Goal: Information Seeking & Learning: Learn about a topic

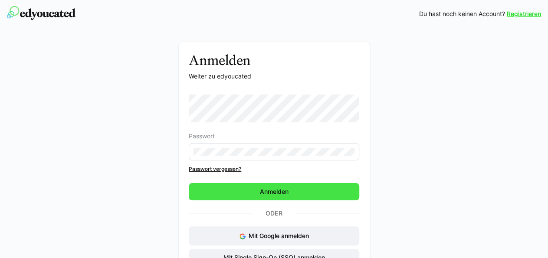
click at [281, 187] on span "Anmelden" at bounding box center [274, 191] width 170 height 17
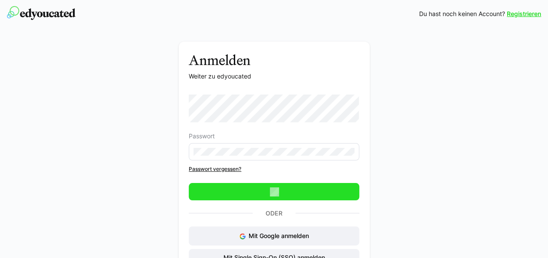
click at [286, 193] on span "Anmelden" at bounding box center [273, 191] width 31 height 9
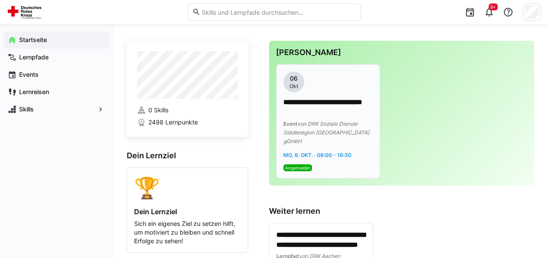
click at [321, 106] on p "**********" at bounding box center [328, 108] width 90 height 20
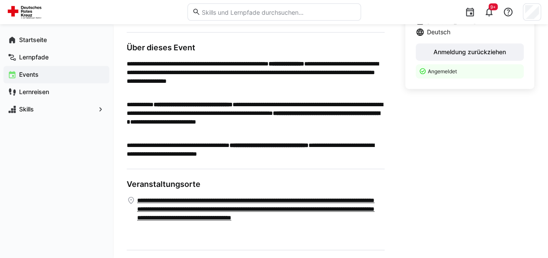
scroll to position [252, 0]
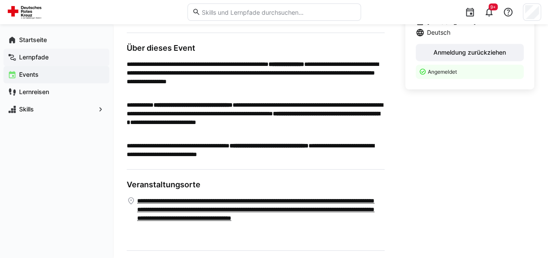
click at [0, 0] on app-navigation-label "Lernpfade" at bounding box center [0, 0] width 0 height 0
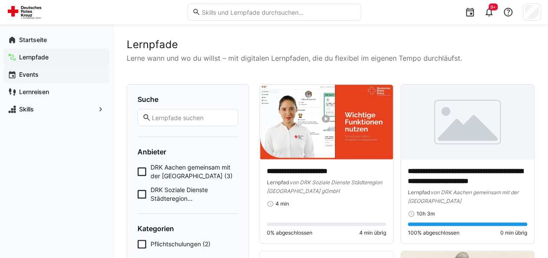
click at [37, 71] on span "Events" at bounding box center [61, 74] width 87 height 9
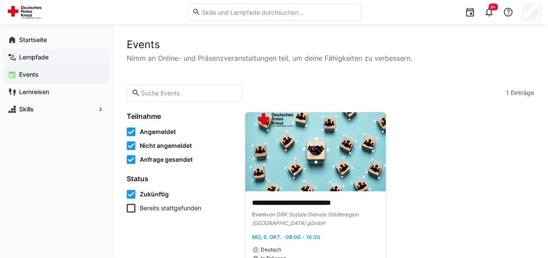
click at [0, 0] on app-navigation-label "Lernpfade" at bounding box center [0, 0] width 0 height 0
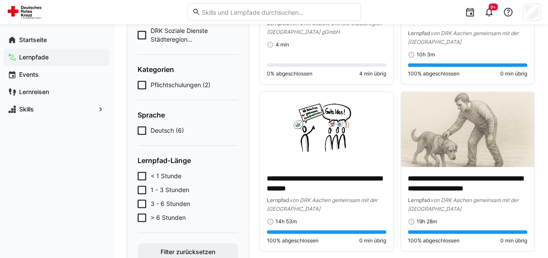
scroll to position [180, 0]
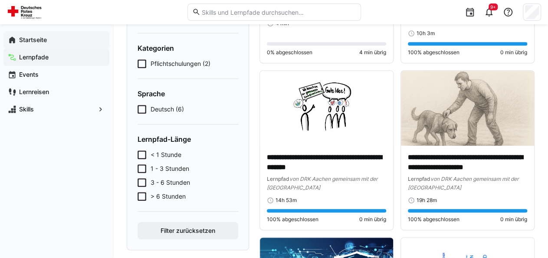
click at [0, 0] on app-navigation-label "Startseite" at bounding box center [0, 0] width 0 height 0
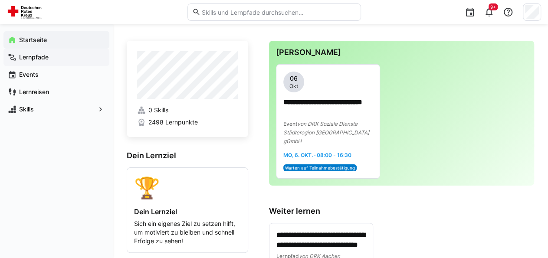
click at [0, 0] on app-navigation-label "Lernpfade" at bounding box center [0, 0] width 0 height 0
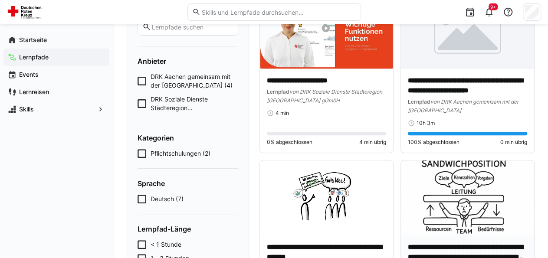
scroll to position [135, 0]
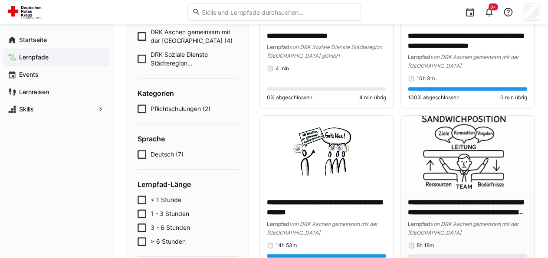
click at [468, 147] on img at bounding box center [467, 153] width 133 height 75
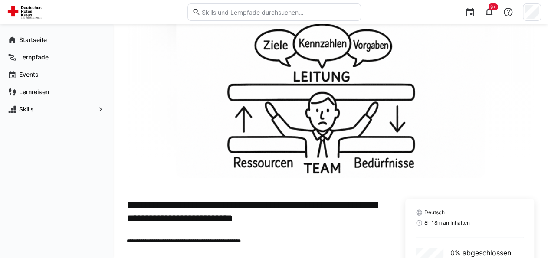
scroll to position [119, 0]
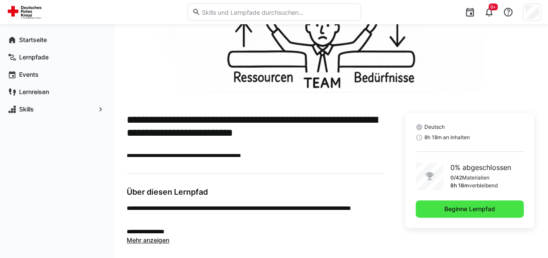
click at [443, 212] on span "Beginne Lernpfad" at bounding box center [469, 209] width 53 height 9
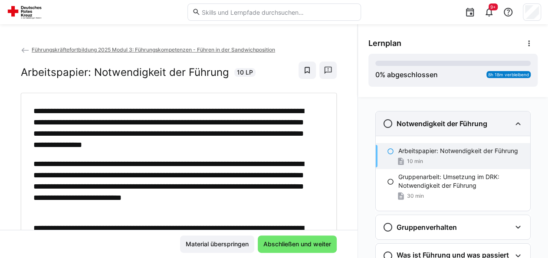
click at [419, 121] on h3 "Notwendigkeit der Führung" at bounding box center [441, 123] width 91 height 9
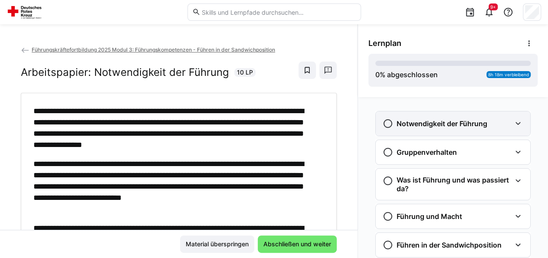
click at [421, 121] on h3 "Notwendigkeit der Führung" at bounding box center [441, 123] width 91 height 9
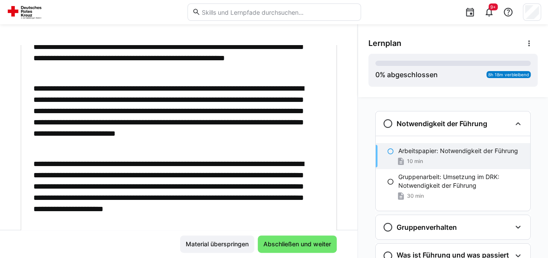
scroll to position [602, 0]
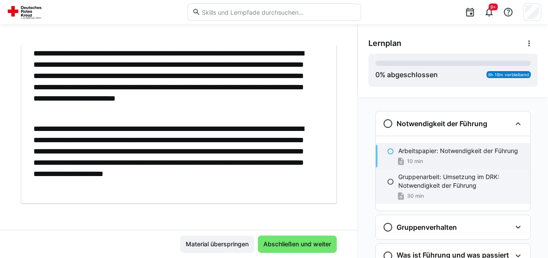
click at [411, 179] on p "Gruppenarbeit: Umsetzung im DRK: Notwendigkeit der Führung" at bounding box center [460, 181] width 125 height 17
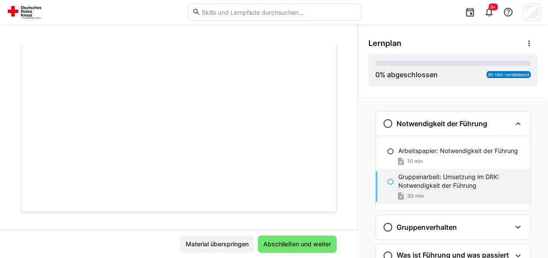
scroll to position [50, 0]
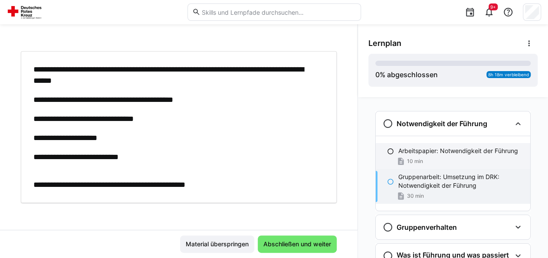
click at [415, 150] on p "Arbeitspapier: Notwendigkeit der Führung" at bounding box center [458, 151] width 120 height 9
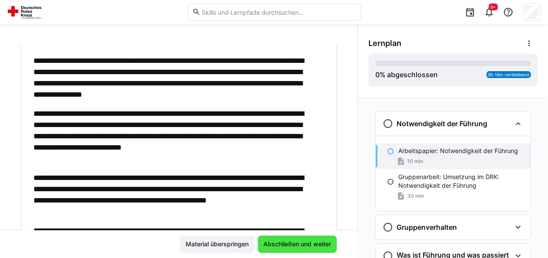
click at [281, 248] on span "Abschließen und weiter" at bounding box center [297, 244] width 70 height 9
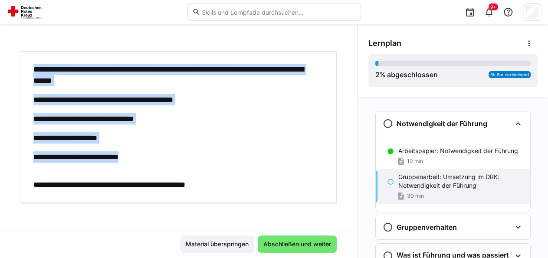
drag, startPoint x: 33, startPoint y: 68, endPoint x: 205, endPoint y: 148, distance: 189.6
click at [205, 148] on div "**********" at bounding box center [174, 127] width 283 height 127
copy div "**********"
click at [196, 150] on div "**********" at bounding box center [174, 127] width 283 height 127
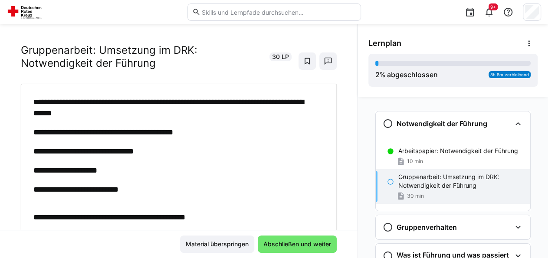
scroll to position [0, 0]
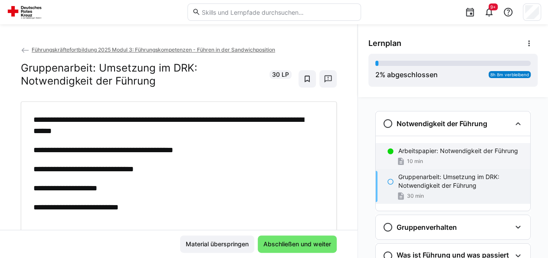
click at [432, 155] on p "Arbeitspapier: Notwendigkeit der Führung" at bounding box center [458, 151] width 120 height 9
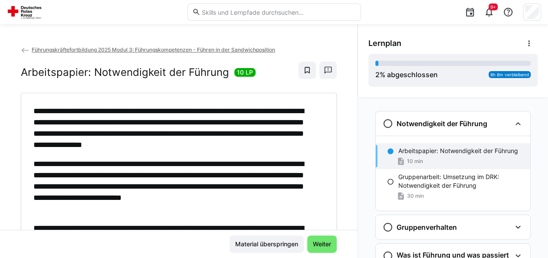
click at [0, 150] on div "**********" at bounding box center [178, 137] width 357 height 185
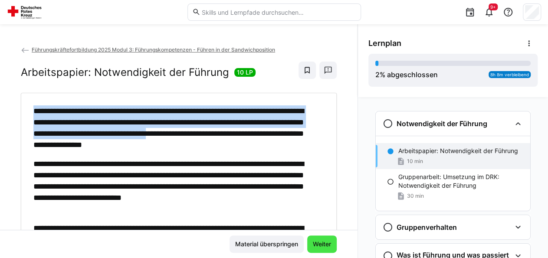
click at [316, 252] on span "Weiter" at bounding box center [321, 243] width 29 height 17
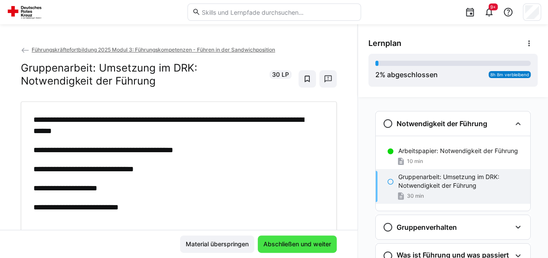
click at [297, 242] on span "Abschließen und weiter" at bounding box center [297, 244] width 70 height 9
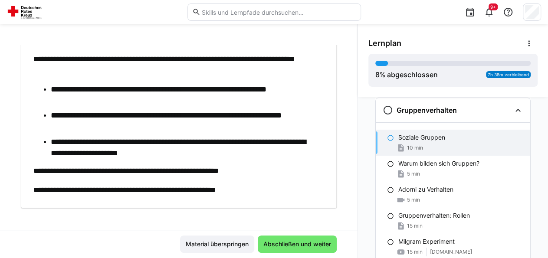
scroll to position [57, 0]
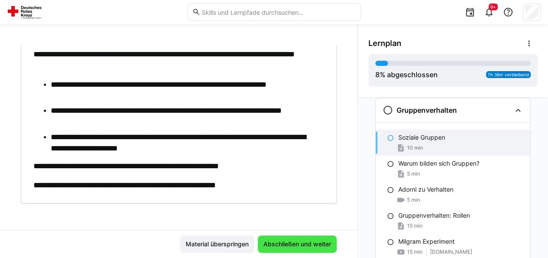
click at [282, 240] on span "Abschließen und weiter" at bounding box center [297, 243] width 79 height 17
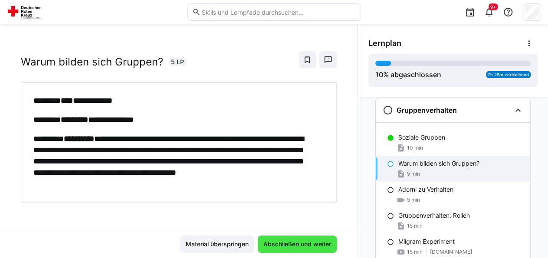
scroll to position [9, 0]
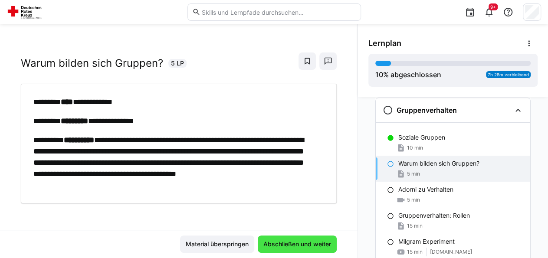
click at [280, 242] on span "Abschließen und weiter" at bounding box center [297, 244] width 70 height 9
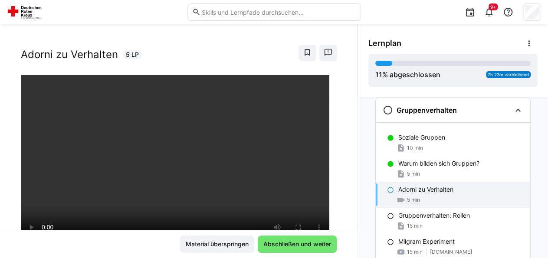
scroll to position [61, 0]
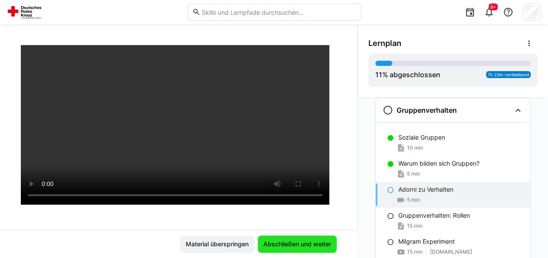
click at [300, 244] on span "Abschließen und weiter" at bounding box center [297, 244] width 70 height 9
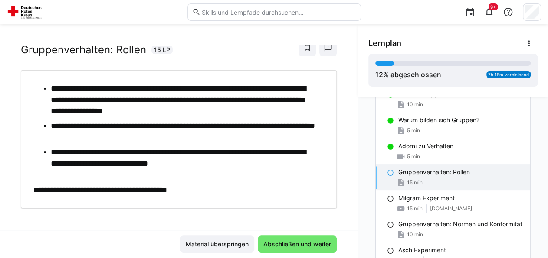
scroll to position [27, 0]
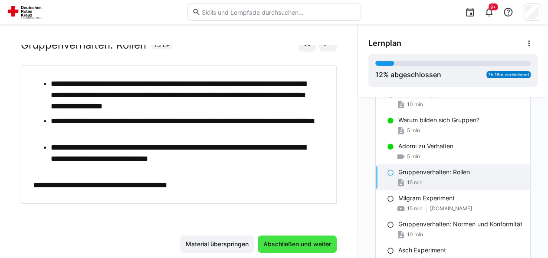
click at [281, 245] on span "Abschließen und weiter" at bounding box center [297, 244] width 70 height 9
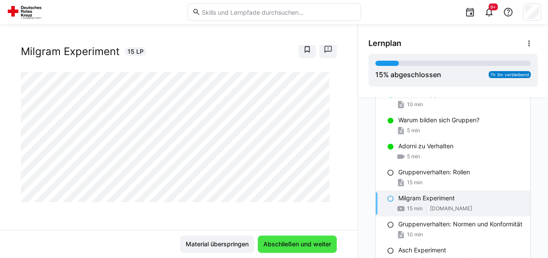
scroll to position [20, 0]
click at [281, 245] on span "Abschließen und weiter" at bounding box center [297, 244] width 70 height 9
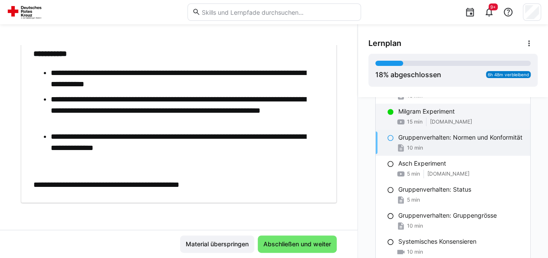
scroll to position [160, 0]
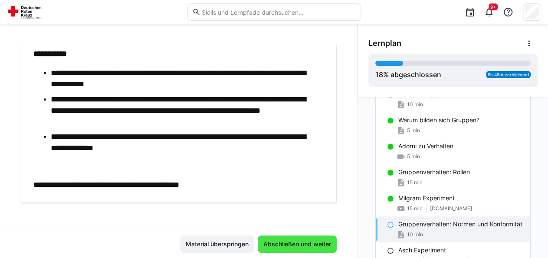
click at [291, 247] on span "Abschließen und weiter" at bounding box center [297, 244] width 70 height 9
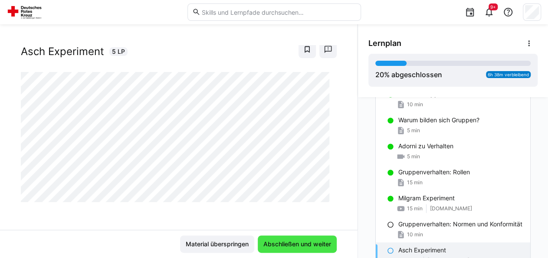
scroll to position [20, 0]
click at [291, 247] on span "Abschließen und weiter" at bounding box center [297, 244] width 70 height 9
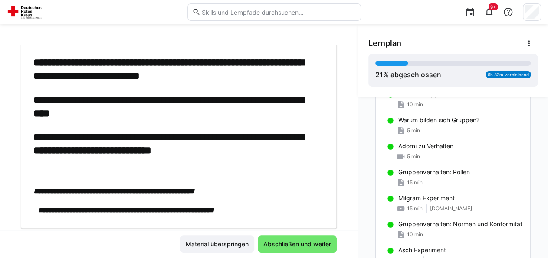
scroll to position [75, 0]
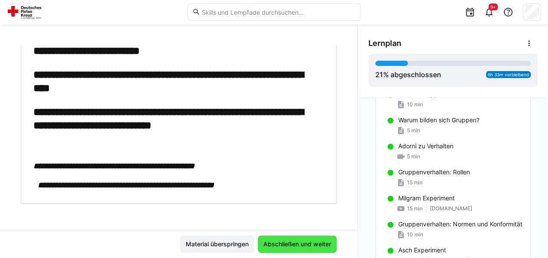
click at [279, 244] on span "Abschließen und weiter" at bounding box center [297, 244] width 70 height 9
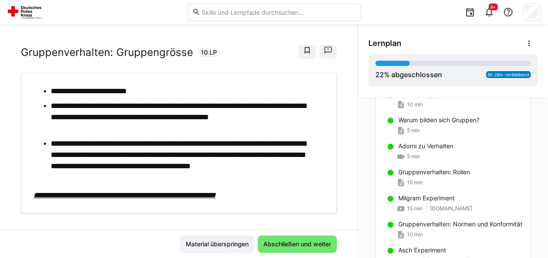
scroll to position [30, 0]
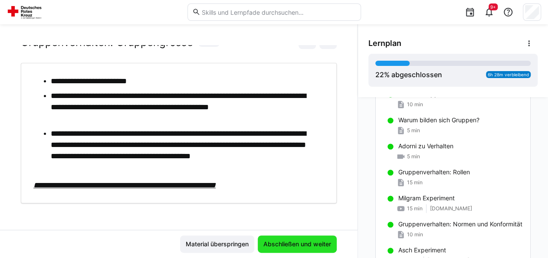
click at [273, 247] on span "Abschließen und weiter" at bounding box center [297, 244] width 70 height 9
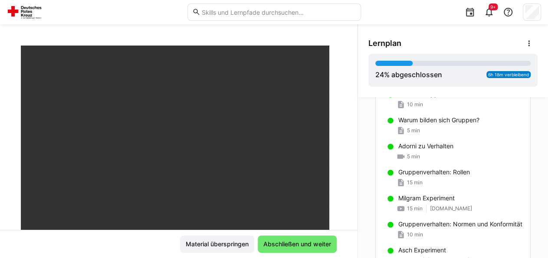
scroll to position [87, 0]
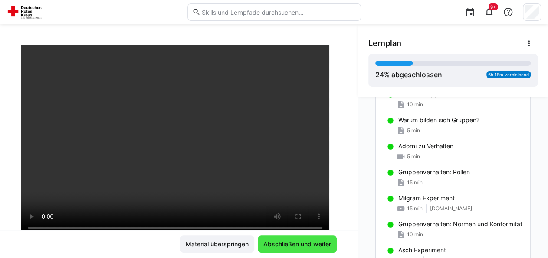
click at [281, 242] on span "Abschließen und weiter" at bounding box center [297, 244] width 70 height 9
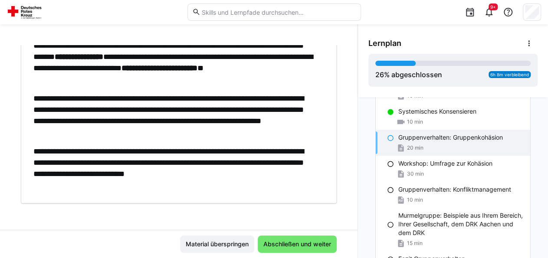
scroll to position [377, 0]
click at [292, 248] on span "Abschließen und weiter" at bounding box center [297, 244] width 70 height 9
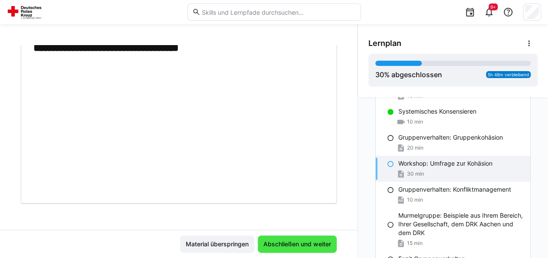
scroll to position [7, 0]
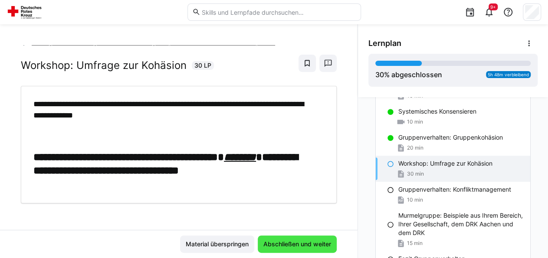
click at [292, 244] on span "Abschließen und weiter" at bounding box center [297, 244] width 70 height 9
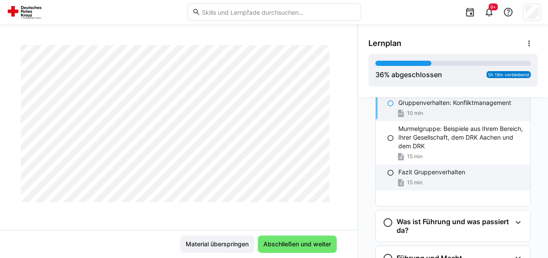
scroll to position [464, 0]
click at [441, 185] on div "Fazit Gruppenverhalten 15 min" at bounding box center [453, 177] width 154 height 26
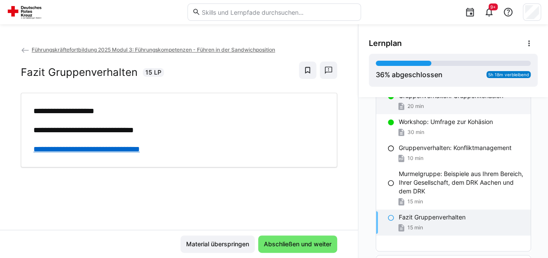
scroll to position [377, 0]
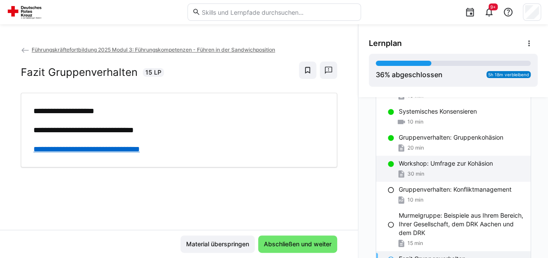
click at [410, 177] on span "30 min" at bounding box center [415, 173] width 17 height 7
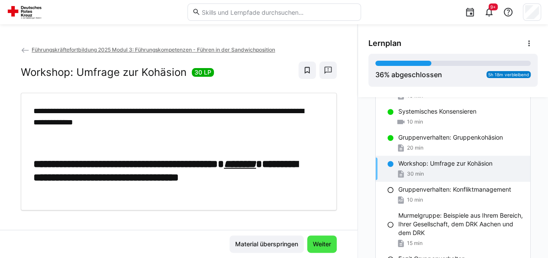
click at [319, 242] on span "Weiter" at bounding box center [321, 244] width 21 height 9
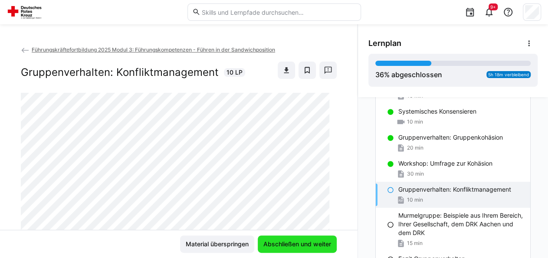
click at [319, 242] on span "Abschließen und weiter" at bounding box center [297, 244] width 70 height 9
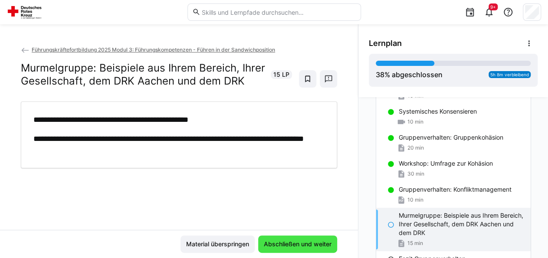
click at [319, 240] on span "Abschließen und weiter" at bounding box center [297, 244] width 70 height 9
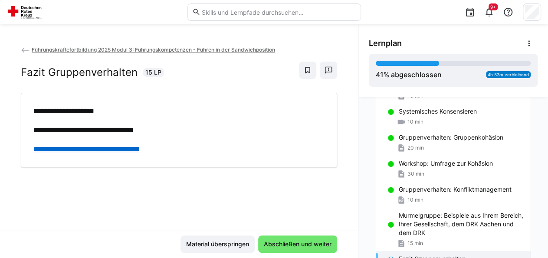
click at [140, 150] on link "**********" at bounding box center [86, 149] width 106 height 8
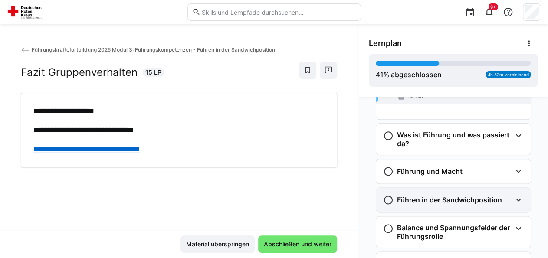
scroll to position [464, 0]
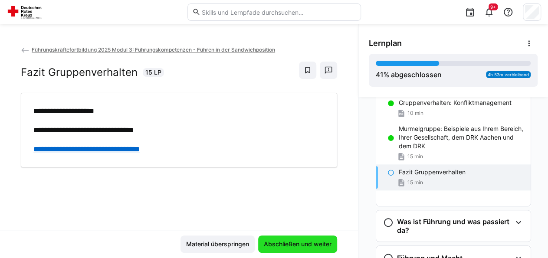
click at [275, 240] on span "Abschließen und weiter" at bounding box center [297, 243] width 79 height 17
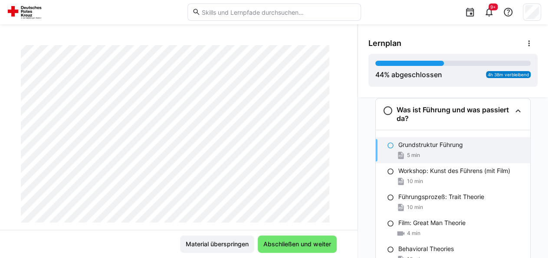
scroll to position [148, 0]
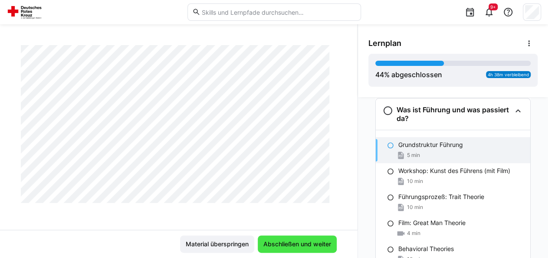
click at [292, 247] on span "Abschließen und weiter" at bounding box center [297, 244] width 70 height 9
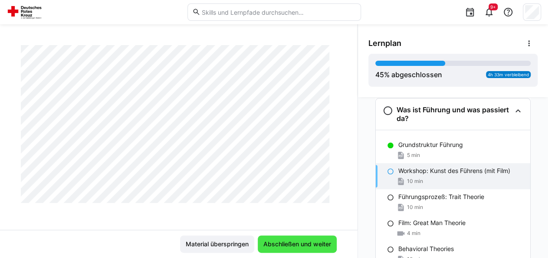
click at [281, 249] on span "Abschließen und weiter" at bounding box center [297, 243] width 79 height 17
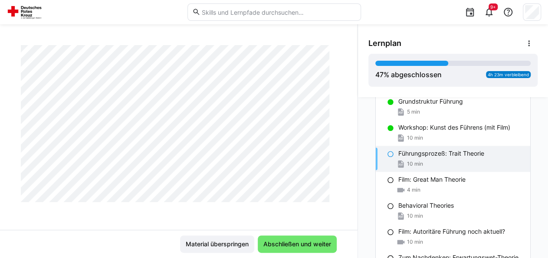
scroll to position [528, 0]
click at [276, 249] on span "Abschließen und weiter" at bounding box center [297, 243] width 79 height 17
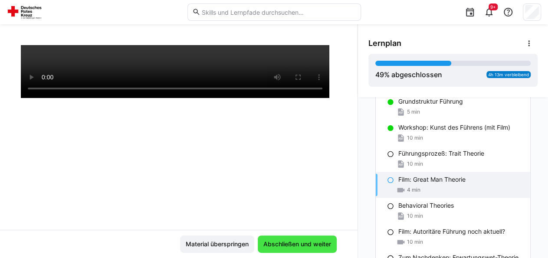
scroll to position [148, 0]
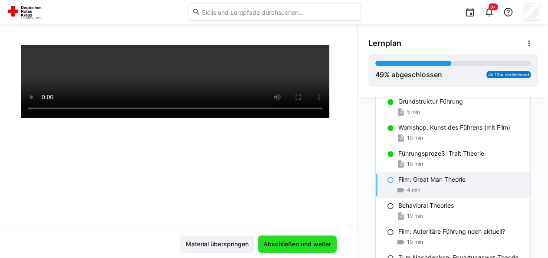
click at [276, 241] on span "Abschließen und weiter" at bounding box center [297, 244] width 70 height 9
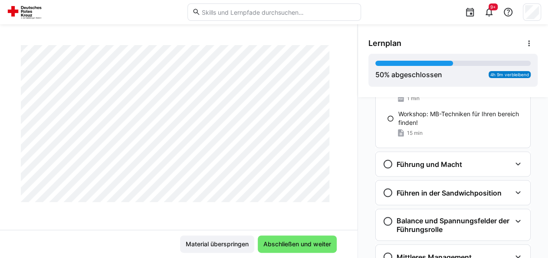
scroll to position [867, 0]
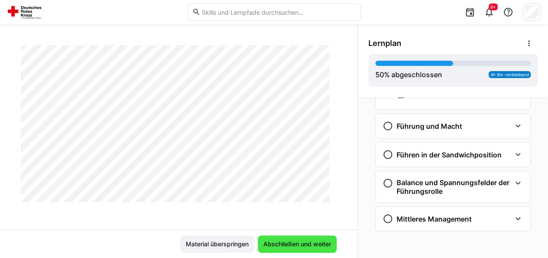
click at [276, 246] on span "Abschließen und weiter" at bounding box center [297, 244] width 70 height 9
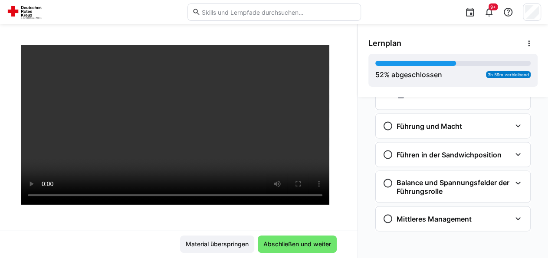
scroll to position [130, 0]
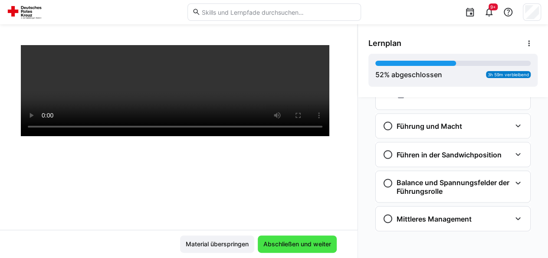
click at [285, 240] on span "Abschließen und weiter" at bounding box center [297, 244] width 70 height 9
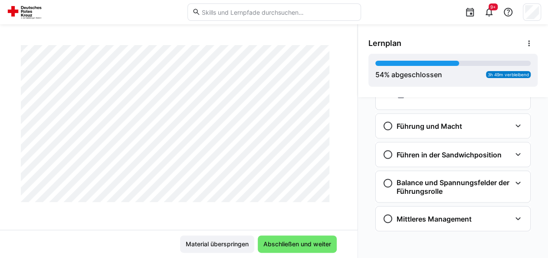
scroll to position [306, 0]
click at [290, 241] on span "Abschließen und weiter" at bounding box center [297, 244] width 70 height 9
click at [281, 245] on span "Abschließen und weiter" at bounding box center [297, 244] width 70 height 9
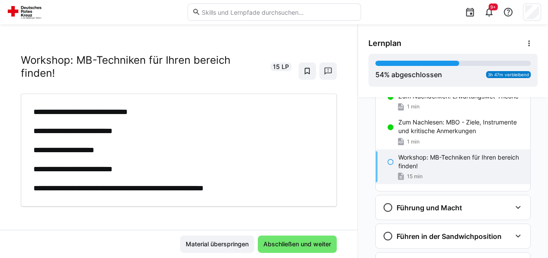
scroll to position [11, 0]
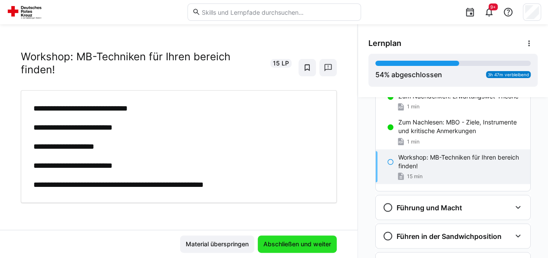
click at [288, 245] on span "Abschließen und weiter" at bounding box center [297, 244] width 70 height 9
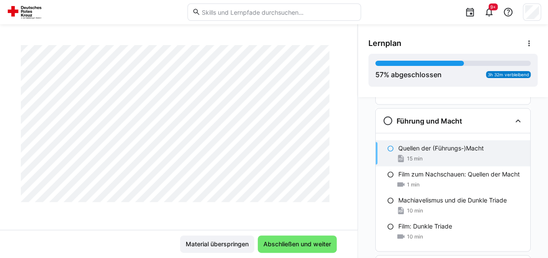
scroll to position [306, 0]
click at [283, 241] on span "Abschließen und weiter" at bounding box center [297, 244] width 70 height 9
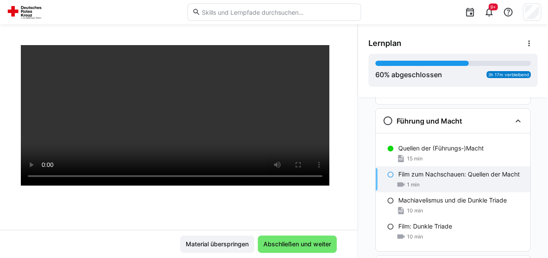
scroll to position [105, 0]
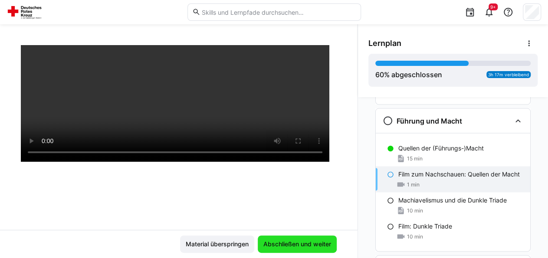
click at [283, 244] on span "Abschließen und weiter" at bounding box center [297, 244] width 70 height 9
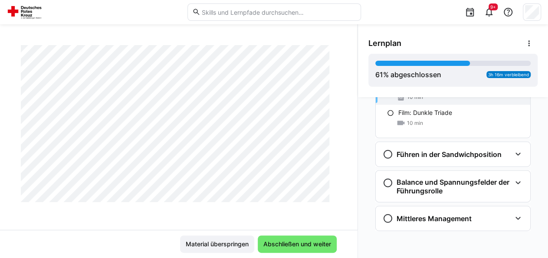
scroll to position [306, 0]
click at [280, 248] on span "Abschließen und weiter" at bounding box center [297, 244] width 70 height 9
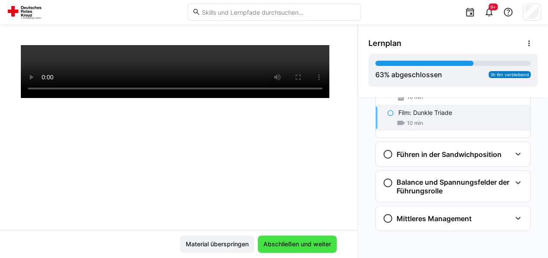
scroll to position [148, 0]
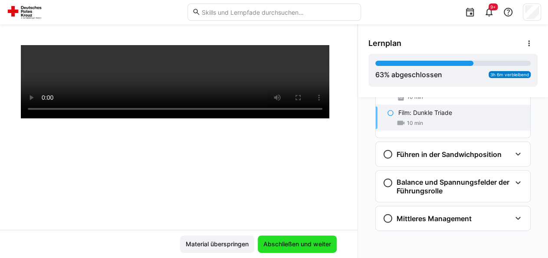
click at [280, 248] on span "Abschließen und weiter" at bounding box center [297, 244] width 70 height 9
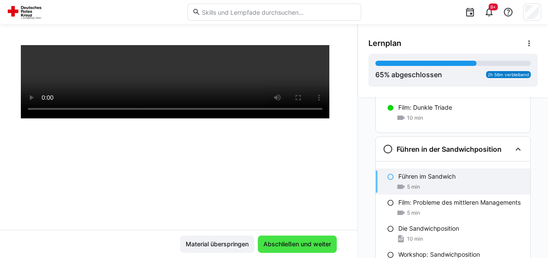
click at [301, 240] on span "Abschließen und weiter" at bounding box center [297, 243] width 79 height 17
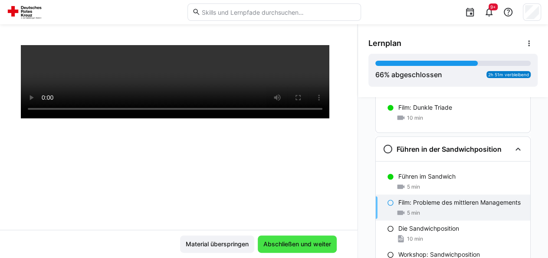
click at [294, 241] on span "Abschließen und weiter" at bounding box center [297, 244] width 70 height 9
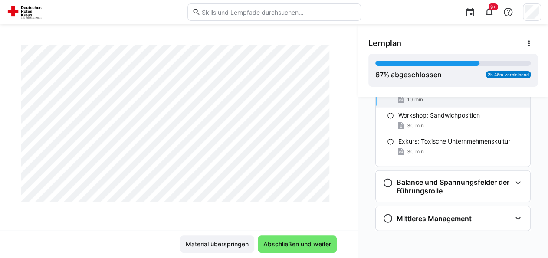
scroll to position [607, 0]
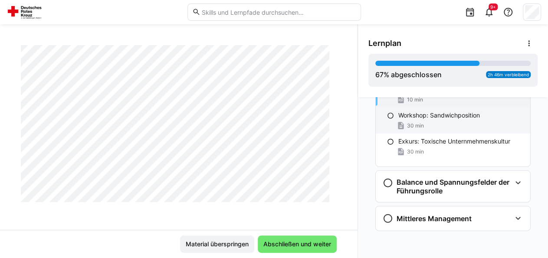
click at [437, 114] on div "Workshop: Sandwichposition 30 min" at bounding box center [453, 121] width 154 height 26
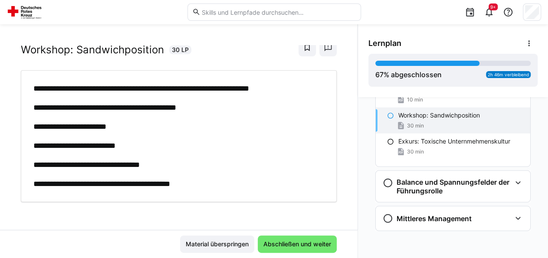
scroll to position [21, 0]
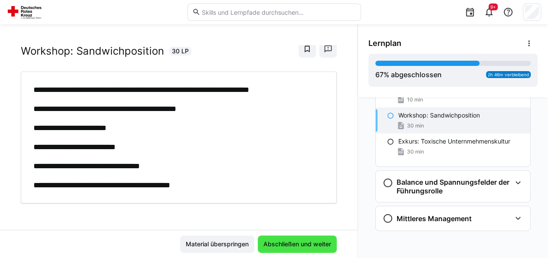
click at [288, 244] on span "Abschließen und weiter" at bounding box center [297, 244] width 70 height 9
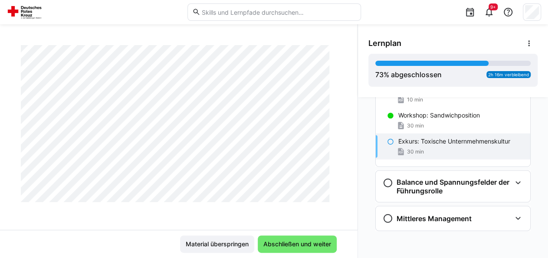
scroll to position [306, 0]
click at [304, 243] on span "Abschließen und weiter" at bounding box center [297, 244] width 70 height 9
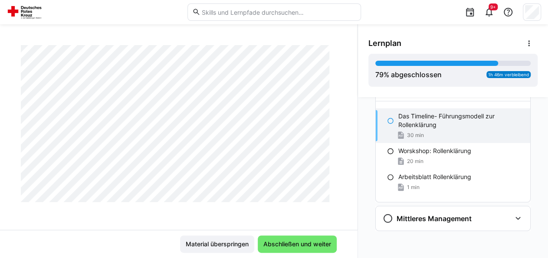
scroll to position [1203, 0]
click at [281, 243] on span "Abschließen und weiter" at bounding box center [297, 244] width 70 height 9
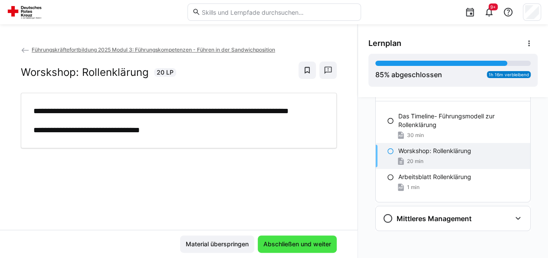
scroll to position [0, 0]
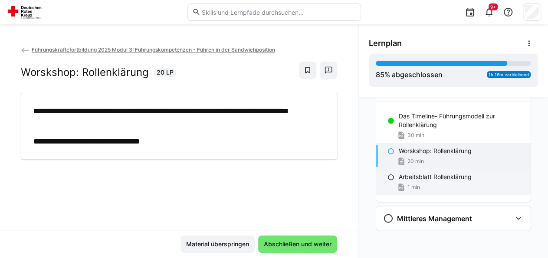
click at [443, 173] on p "Arbeitsblatt Rollenklärung" at bounding box center [435, 177] width 73 height 9
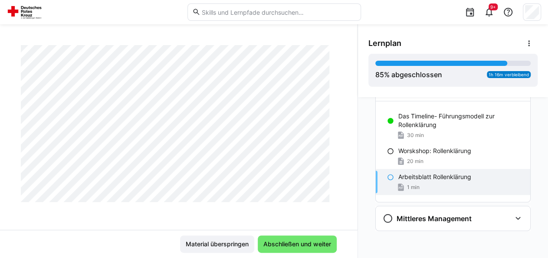
scroll to position [743, 0]
click at [305, 239] on span "Abschließen und weiter" at bounding box center [297, 243] width 79 height 17
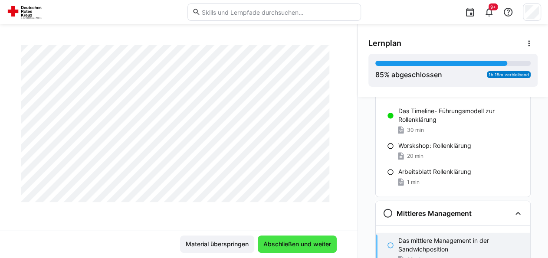
scroll to position [157, 0]
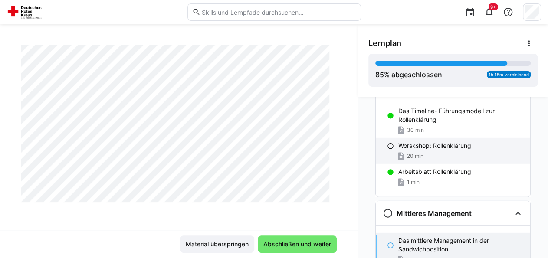
click at [415, 144] on p "Worskshop: Rollenklärung" at bounding box center [434, 145] width 73 height 9
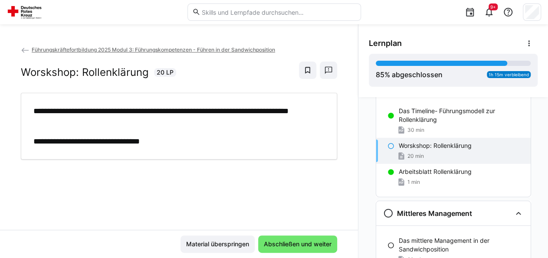
scroll to position [0, 0]
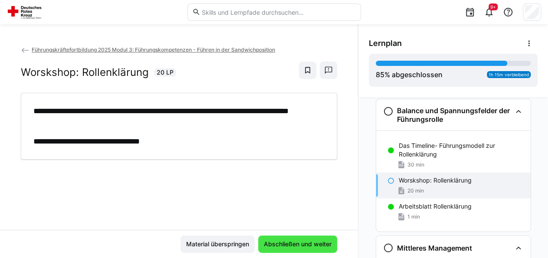
click at [294, 243] on span "Abschließen und weiter" at bounding box center [297, 244] width 70 height 9
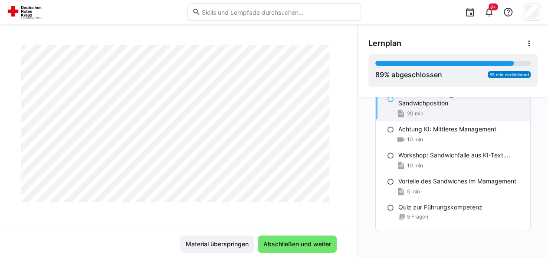
scroll to position [1869, 0]
click at [294, 245] on span "Abschließen und weiter" at bounding box center [297, 244] width 70 height 9
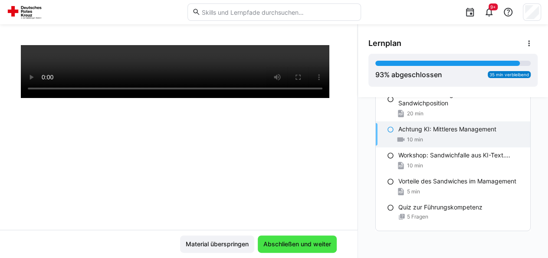
scroll to position [148, 0]
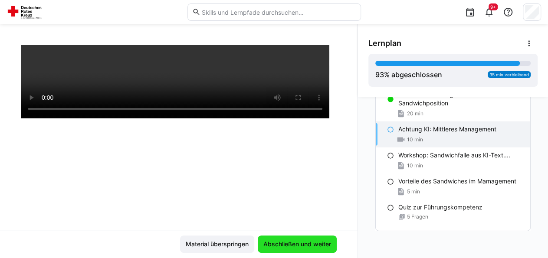
click at [278, 247] on span "Abschließen und weiter" at bounding box center [297, 244] width 70 height 9
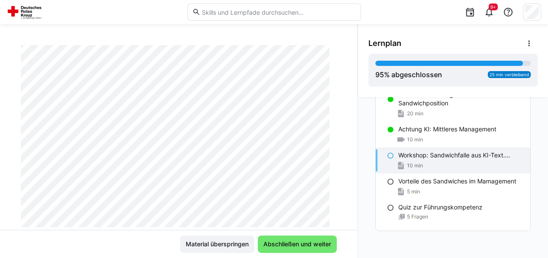
scroll to position [130, 0]
click at [298, 243] on span "Abschließen und weiter" at bounding box center [297, 244] width 70 height 9
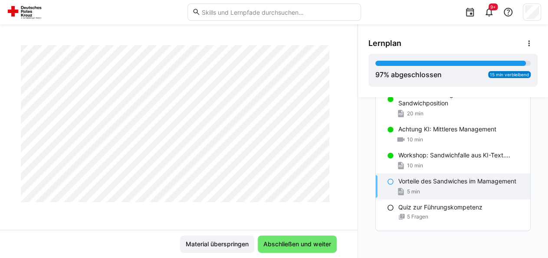
scroll to position [306, 0]
click at [288, 243] on span "Abschließen und weiter" at bounding box center [297, 244] width 70 height 9
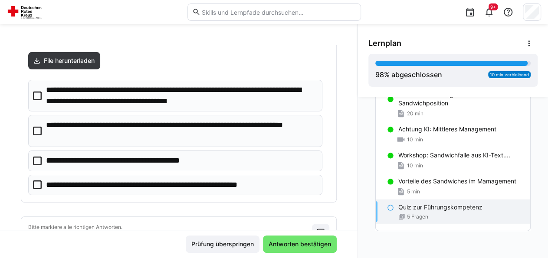
scroll to position [43, 0]
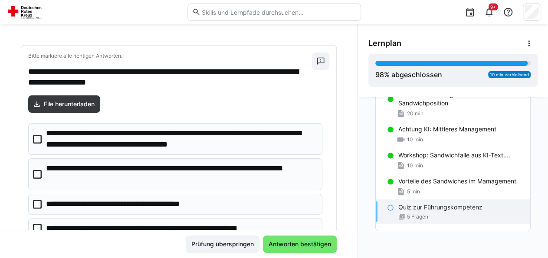
click at [39, 137] on icon at bounding box center [37, 139] width 9 height 9
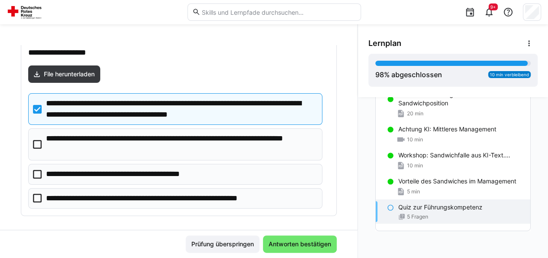
scroll to position [87, 0]
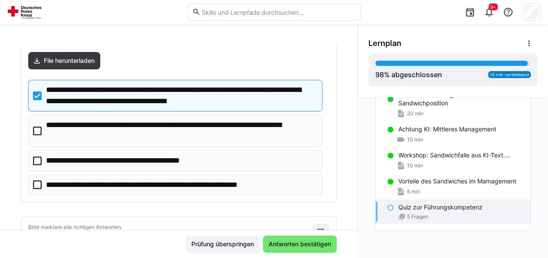
click at [37, 181] on icon at bounding box center [37, 184] width 9 height 9
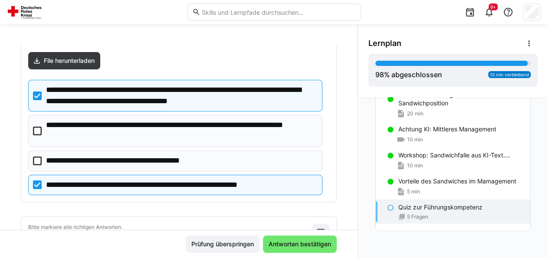
click at [39, 129] on icon at bounding box center [37, 131] width 9 height 9
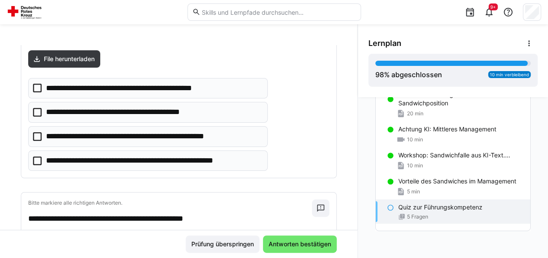
scroll to position [260, 0]
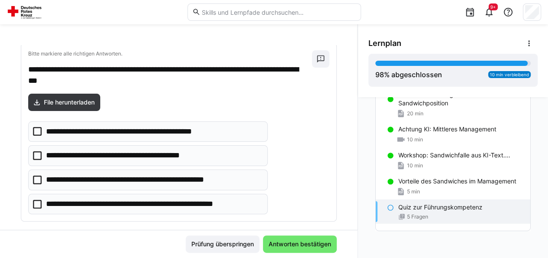
click at [36, 129] on icon at bounding box center [37, 131] width 9 height 9
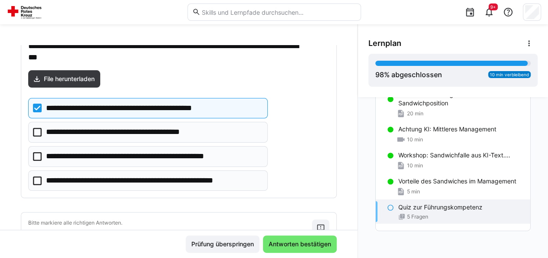
scroll to position [304, 0]
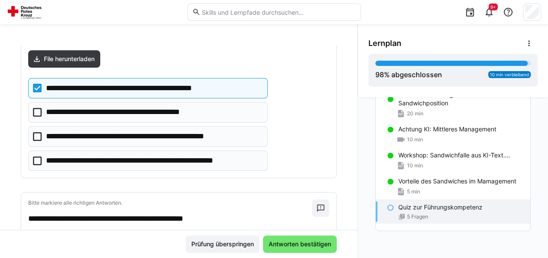
click at [38, 157] on icon at bounding box center [37, 161] width 9 height 9
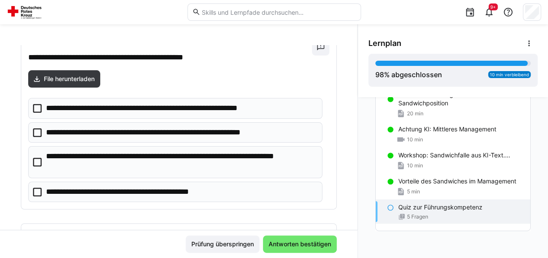
scroll to position [477, 0]
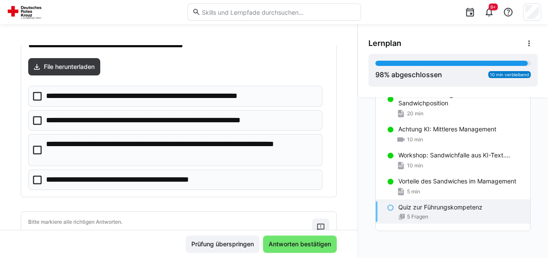
click at [42, 144] on eds-checkbox "**********" at bounding box center [175, 150] width 294 height 32
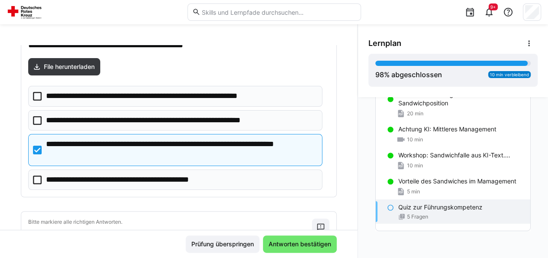
click at [38, 176] on icon at bounding box center [37, 180] width 9 height 9
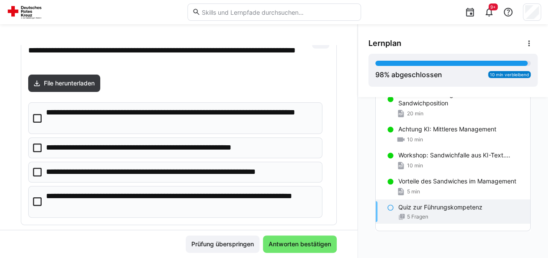
scroll to position [651, 0]
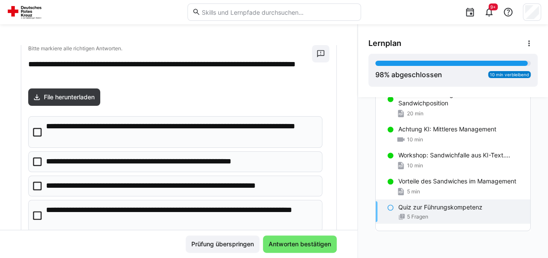
click at [38, 211] on icon at bounding box center [37, 215] width 9 height 9
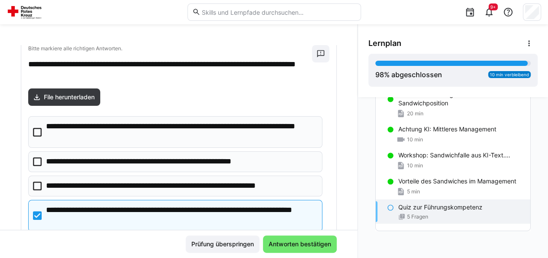
click at [39, 182] on icon at bounding box center [37, 186] width 9 height 9
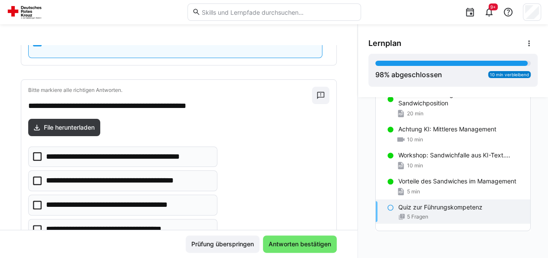
scroll to position [853, 0]
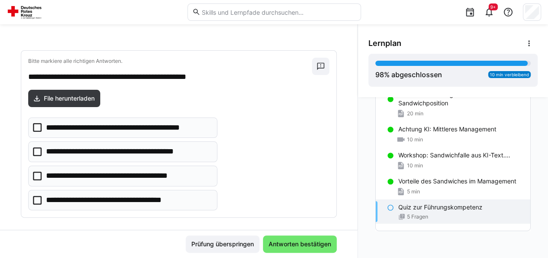
click at [35, 172] on icon at bounding box center [37, 176] width 9 height 9
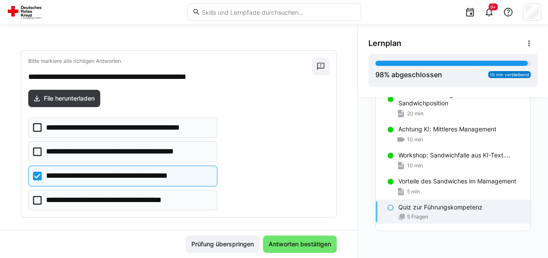
click at [33, 147] on icon at bounding box center [37, 151] width 9 height 9
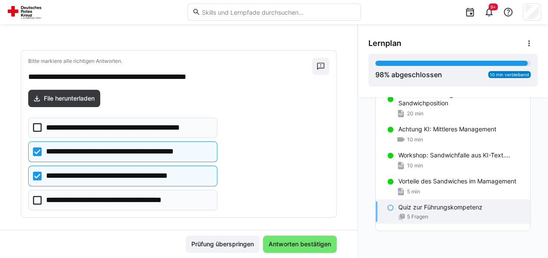
click at [38, 196] on icon at bounding box center [37, 200] width 9 height 9
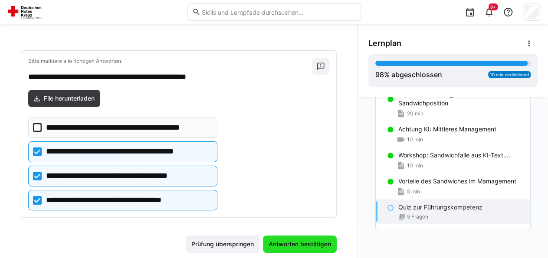
click at [301, 242] on span "Antworten bestätigen" at bounding box center [299, 244] width 65 height 9
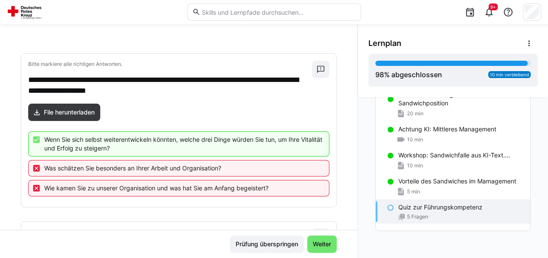
scroll to position [130, 0]
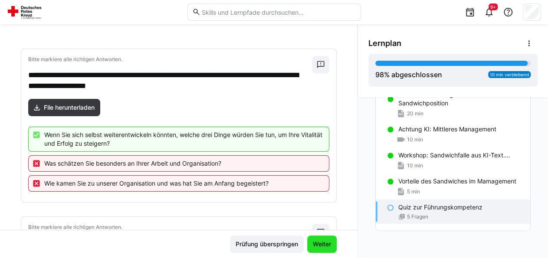
click at [316, 243] on span "Weiter" at bounding box center [321, 244] width 21 height 9
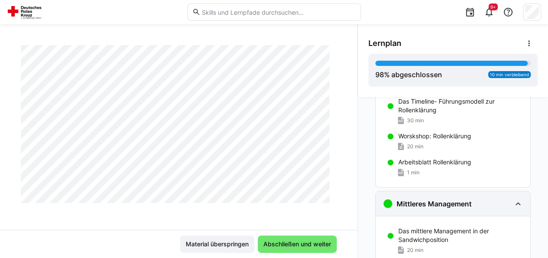
scroll to position [1383, 0]
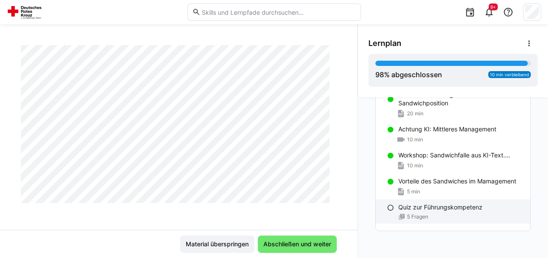
click at [434, 203] on p "Quiz zur Führungskompetenz" at bounding box center [440, 207] width 84 height 9
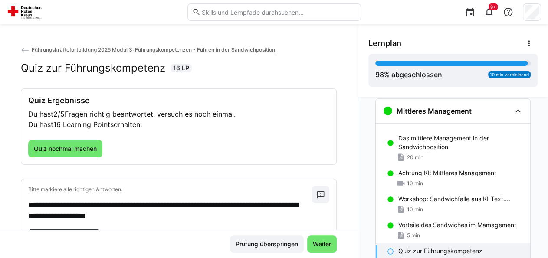
scroll to position [1333, 0]
click at [65, 153] on span "Quiz nochmal machen" at bounding box center [65, 148] width 74 height 17
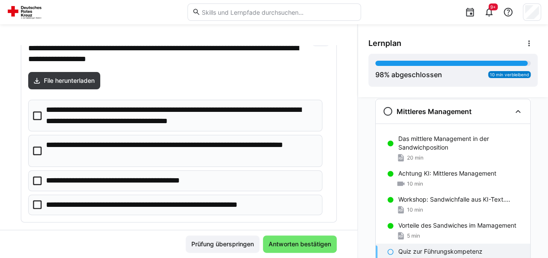
scroll to position [87, 0]
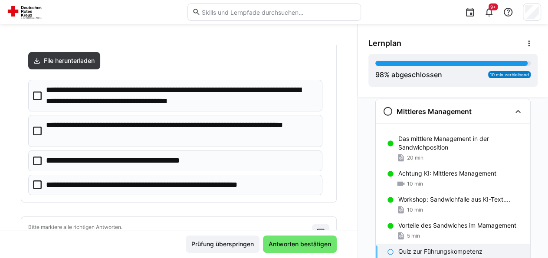
click at [36, 92] on icon at bounding box center [37, 96] width 9 height 9
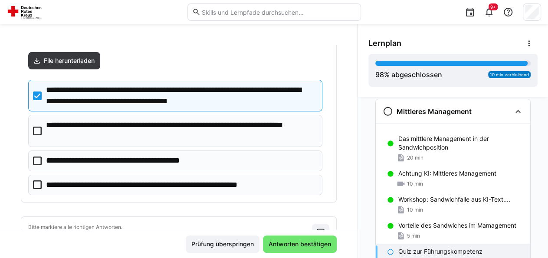
click at [37, 95] on icon at bounding box center [37, 96] width 9 height 9
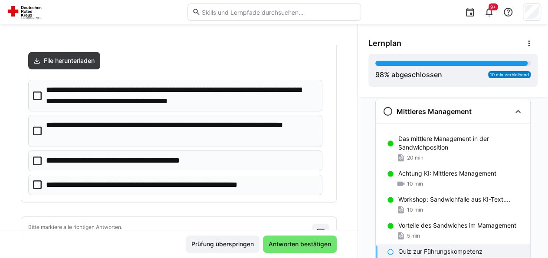
click at [39, 157] on icon at bounding box center [37, 161] width 9 height 9
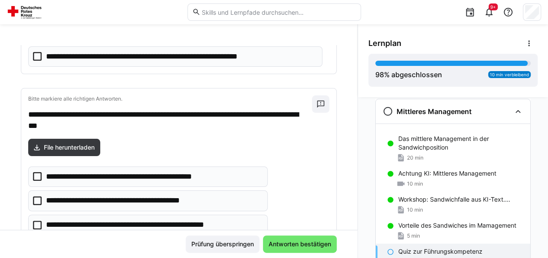
scroll to position [217, 0]
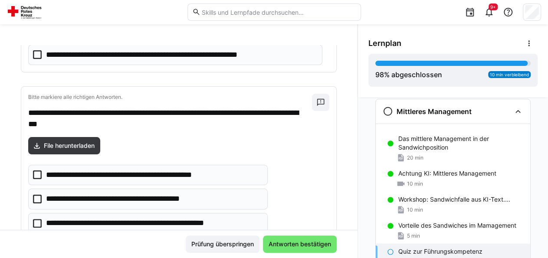
click at [36, 170] on icon at bounding box center [37, 174] width 9 height 9
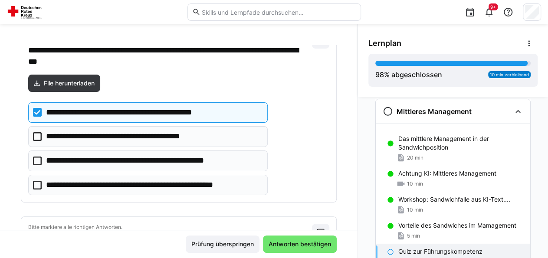
scroll to position [304, 0]
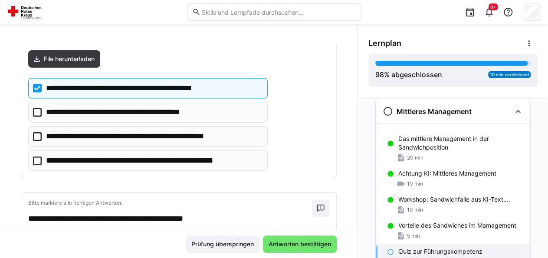
click at [40, 157] on icon at bounding box center [37, 161] width 9 height 9
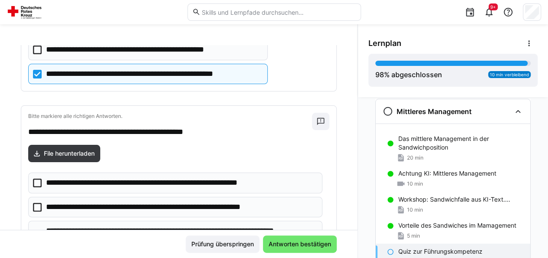
scroll to position [434, 0]
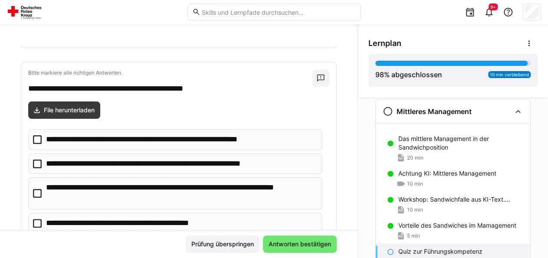
click at [36, 189] on icon at bounding box center [37, 193] width 9 height 9
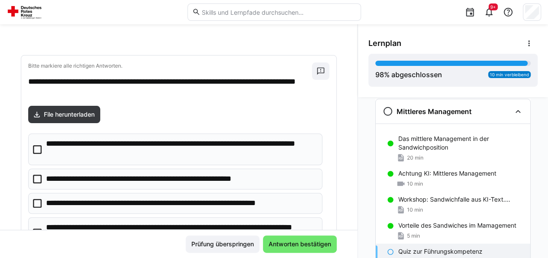
scroll to position [651, 0]
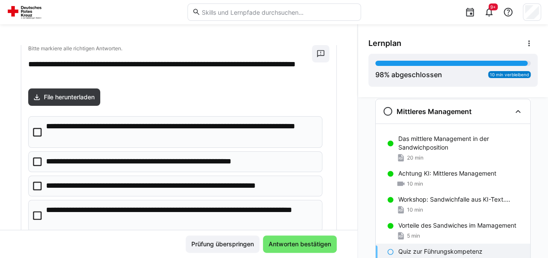
click at [39, 211] on icon at bounding box center [37, 215] width 9 height 9
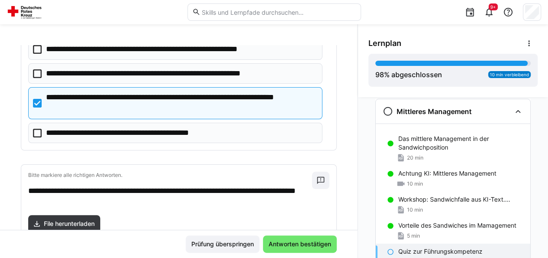
scroll to position [520, 0]
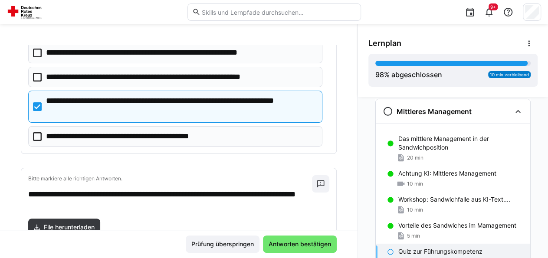
click at [40, 133] on icon at bounding box center [37, 136] width 9 height 9
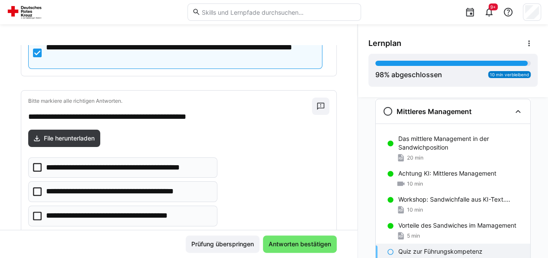
scroll to position [824, 0]
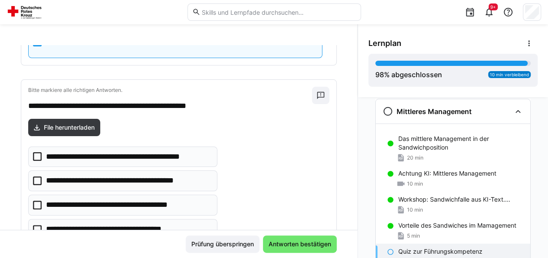
click at [34, 201] on icon at bounding box center [37, 205] width 9 height 9
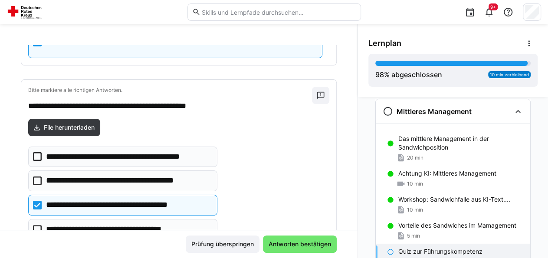
click at [38, 225] on icon at bounding box center [37, 229] width 9 height 9
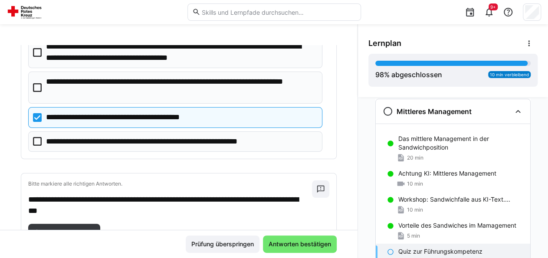
scroll to position [87, 0]
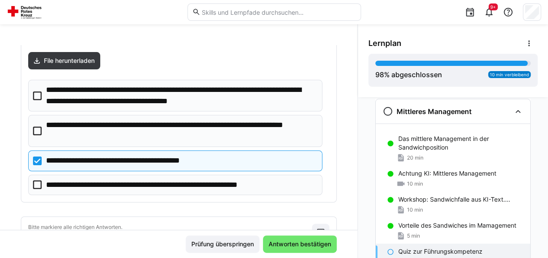
click at [36, 157] on icon at bounding box center [37, 161] width 9 height 9
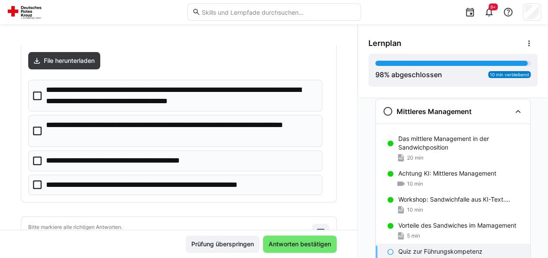
click at [33, 92] on icon at bounding box center [37, 96] width 9 height 9
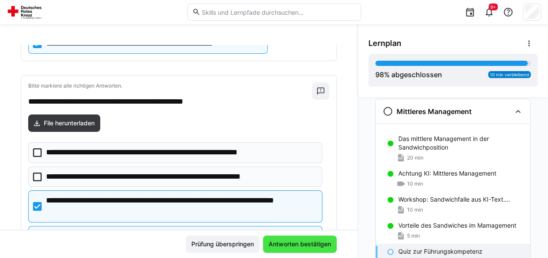
scroll to position [434, 0]
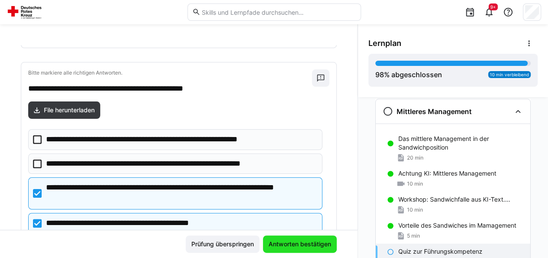
click at [275, 242] on span "Antworten bestätigen" at bounding box center [299, 244] width 65 height 9
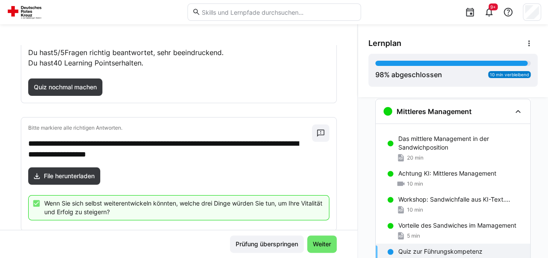
scroll to position [130, 0]
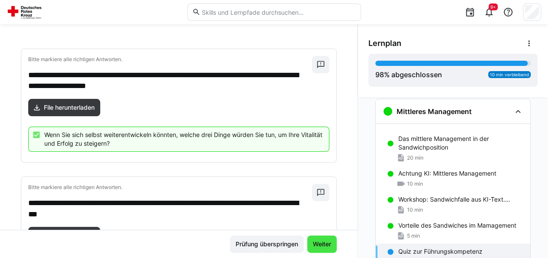
click at [325, 246] on span "Weiter" at bounding box center [321, 244] width 21 height 9
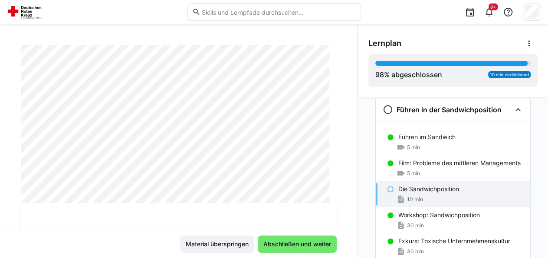
scroll to position [1024, 0]
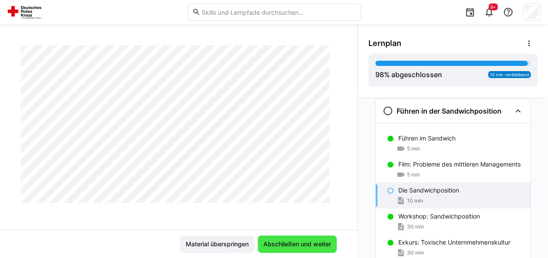
click at [281, 244] on span "Abschließen und weiter" at bounding box center [297, 244] width 70 height 9
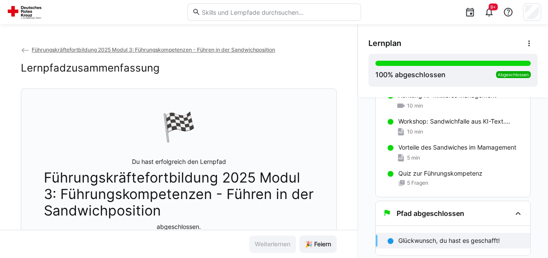
scroll to position [108, 0]
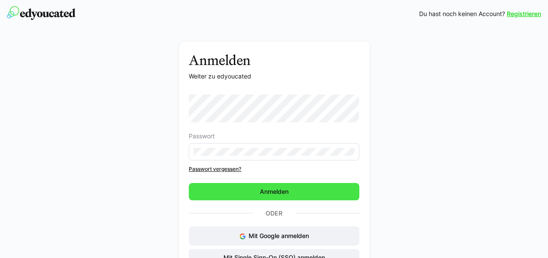
click at [216, 193] on span "Anmelden" at bounding box center [274, 191] width 170 height 17
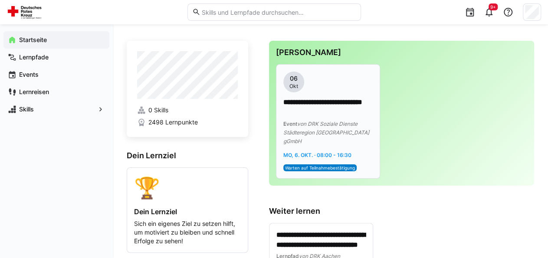
click at [296, 99] on p "**********" at bounding box center [328, 108] width 90 height 20
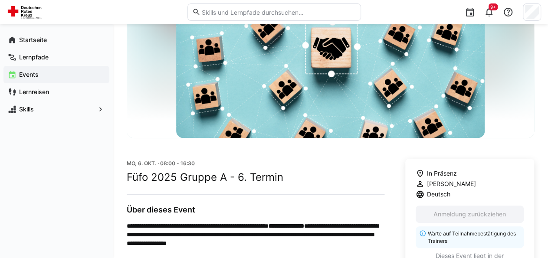
scroll to position [342, 0]
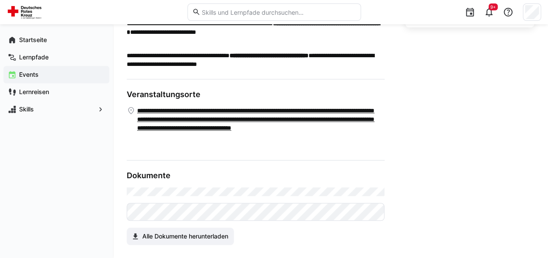
scroll to position [117, 0]
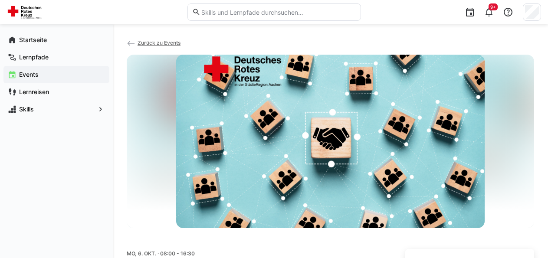
scroll to position [117, 0]
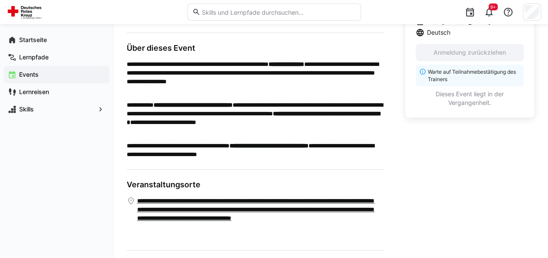
scroll to position [162, 0]
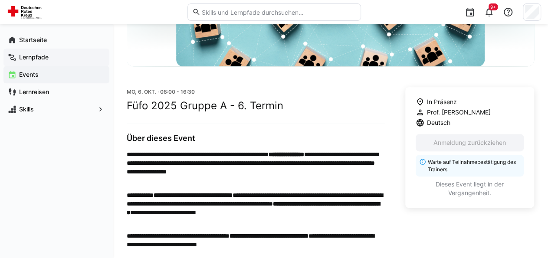
click at [0, 0] on app-navigation-label "Lernpfade" at bounding box center [0, 0] width 0 height 0
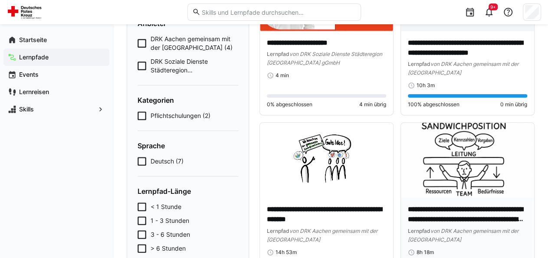
scroll to position [206, 0]
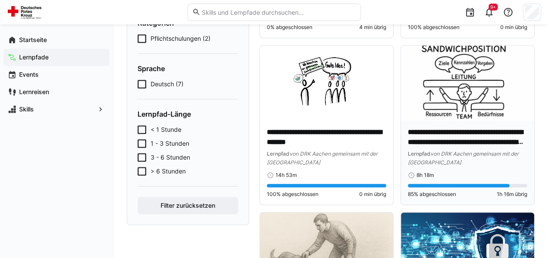
click at [458, 150] on span "von DRK Aachen gemeinsam mit der [GEOGRAPHIC_DATA]" at bounding box center [463, 157] width 111 height 15
